Goal: Task Accomplishment & Management: Manage account settings

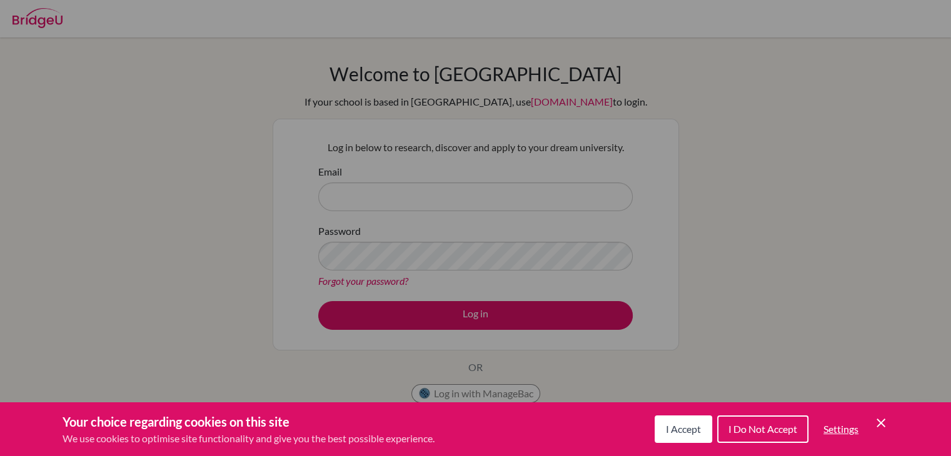
click at [689, 432] on span "I Accept" at bounding box center [683, 429] width 35 height 12
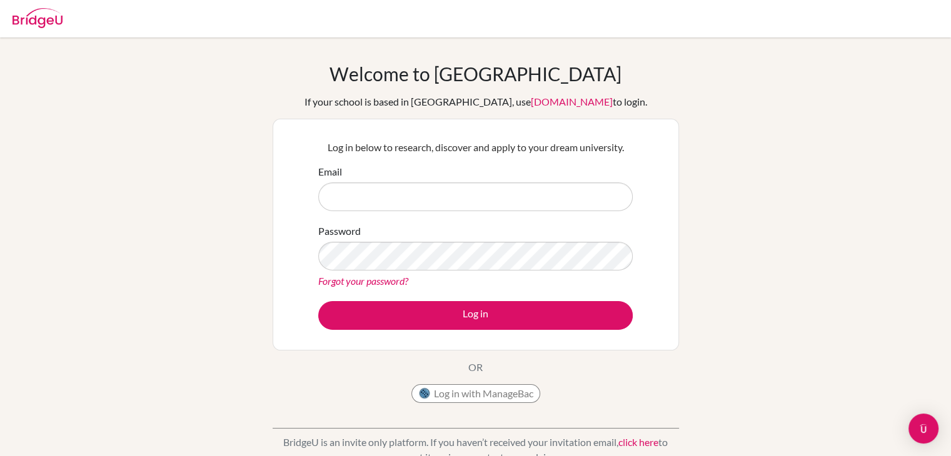
click at [458, 212] on form "Email Password Forgot your password? Log in" at bounding box center [475, 247] width 314 height 166
click at [458, 208] on input "Email" at bounding box center [475, 197] width 314 height 29
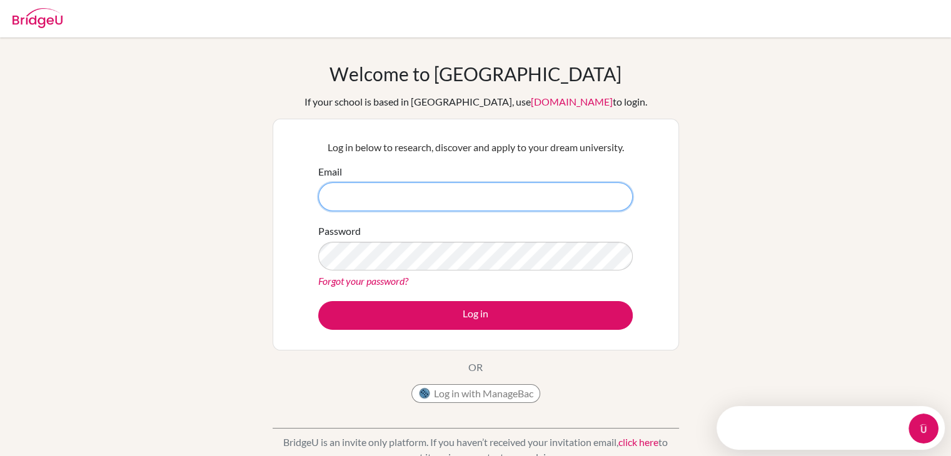
type input "[EMAIL_ADDRESS][DOMAIN_NAME]"
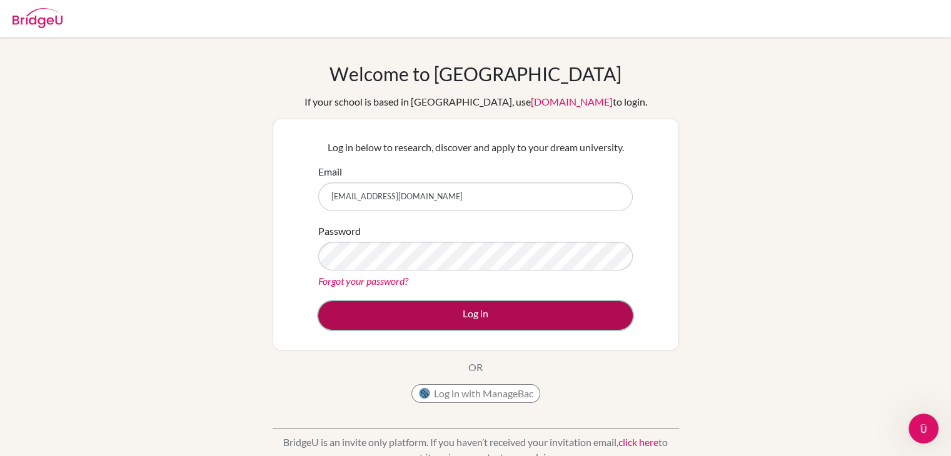
click at [400, 314] on button "Log in" at bounding box center [475, 315] width 314 height 29
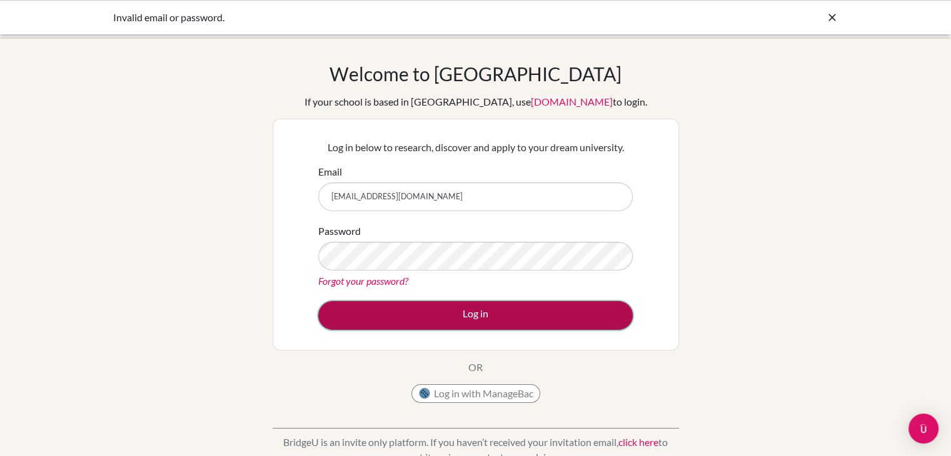
click at [384, 311] on button "Log in" at bounding box center [475, 315] width 314 height 29
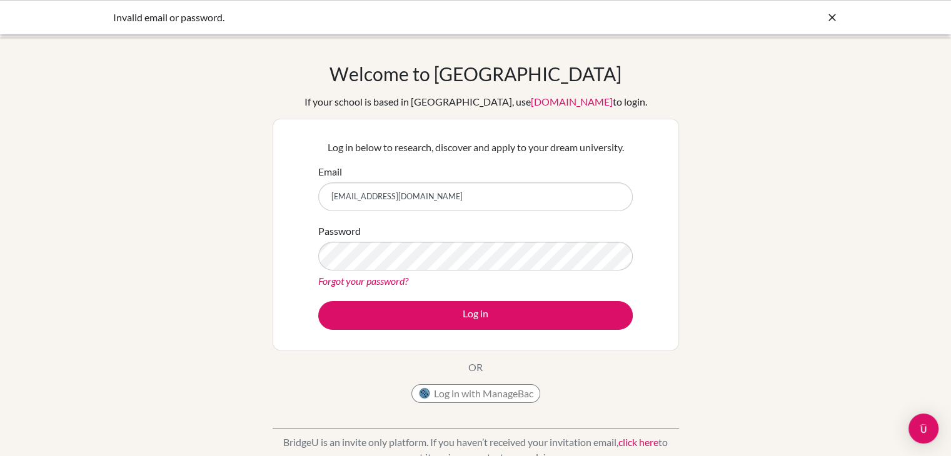
click at [384, 286] on link "Forgot your password?" at bounding box center [363, 281] width 90 height 12
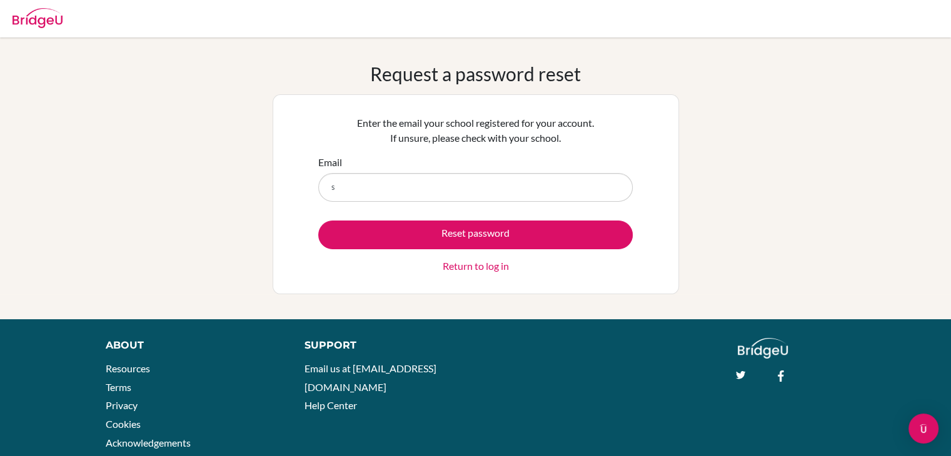
type input "[EMAIL_ADDRESS][DOMAIN_NAME]"
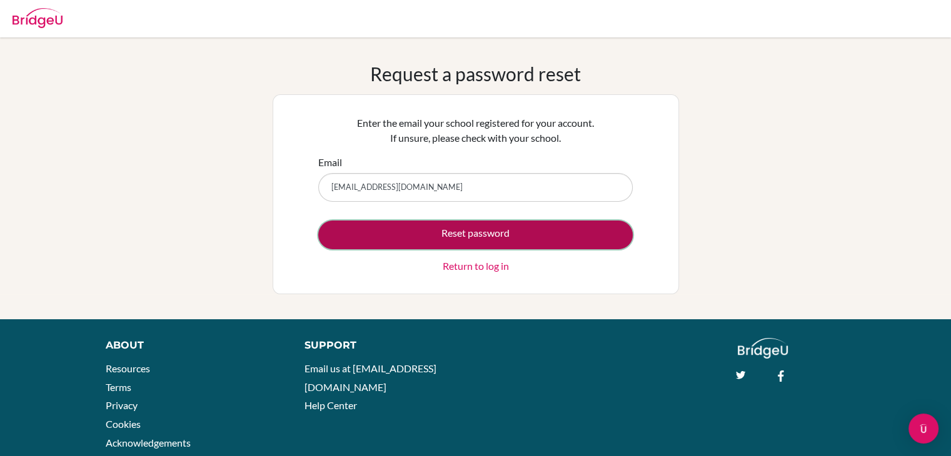
click at [442, 233] on button "Reset password" at bounding box center [475, 235] width 314 height 29
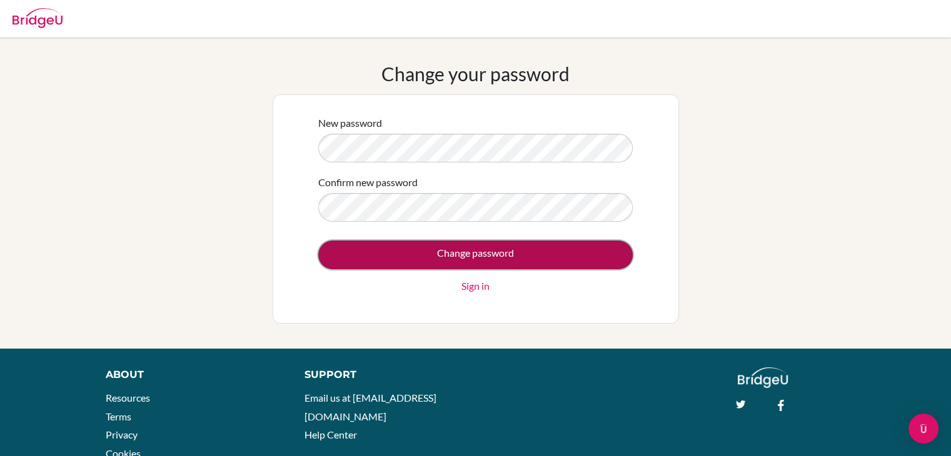
click at [438, 261] on input "Change password" at bounding box center [475, 255] width 314 height 29
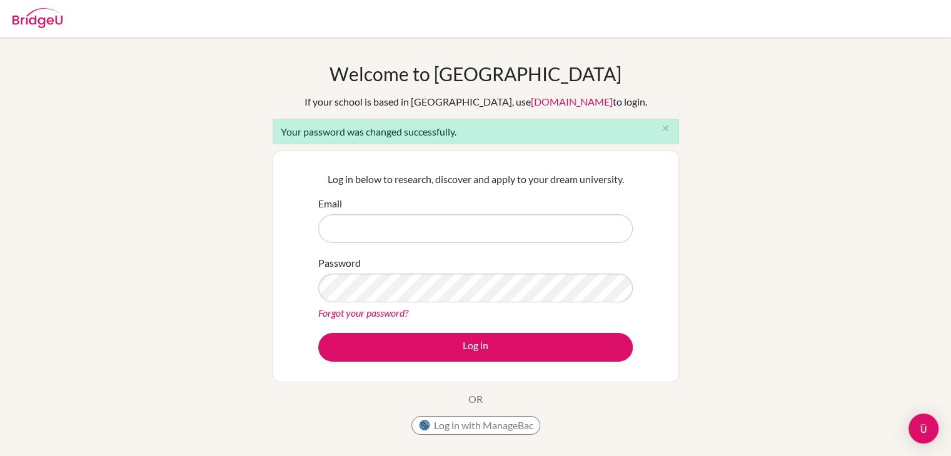
click at [433, 231] on input "Email" at bounding box center [475, 228] width 314 height 29
type input "st20210290@saisdubai.com"
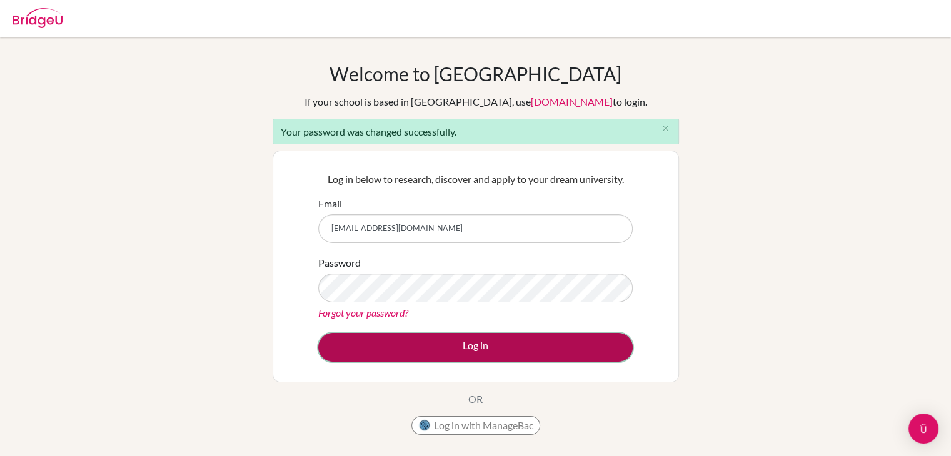
click at [419, 338] on button "Log in" at bounding box center [475, 347] width 314 height 29
